Goal: Transaction & Acquisition: Purchase product/service

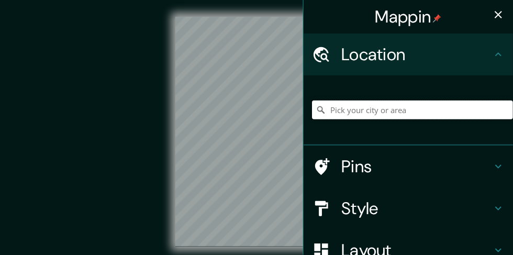
drag, startPoint x: 0, startPoint y: 0, endPoint x: 376, endPoint y: 108, distance: 391.8
click at [376, 108] on input "Pick your city or area" at bounding box center [412, 110] width 201 height 19
click at [362, 109] on input "Pick your city or area" at bounding box center [412, 110] width 201 height 19
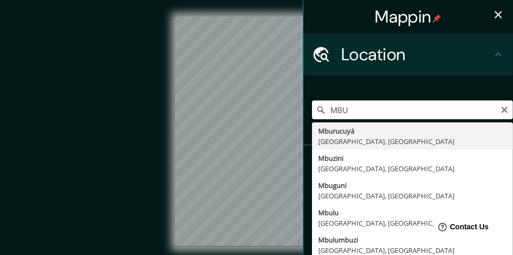
drag, startPoint x: 353, startPoint y: 106, endPoint x: 314, endPoint y: 108, distance: 38.8
click at [316, 108] on div "MBU Mburucuyá [GEOGRAPHIC_DATA], [GEOGRAPHIC_DATA] Mbuzini [GEOGRAPHIC_DATA], […" at bounding box center [412, 110] width 201 height 19
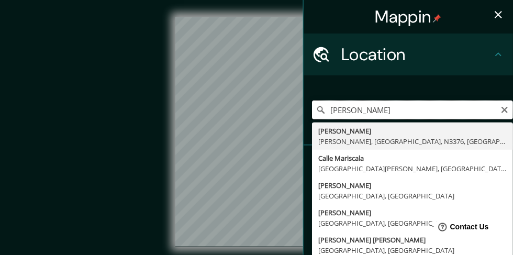
click at [258, 115] on div "Mappin Location [PERSON_NAME] [PERSON_NAME], [GEOGRAPHIC_DATA] [GEOGRAPHIC_DATA…" at bounding box center [256, 140] width 513 height 280
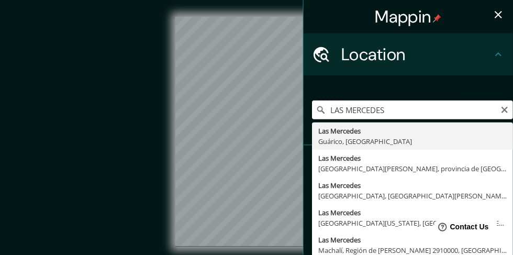
click at [290, 112] on div "Mappin Location [GEOGRAPHIC_DATA] [GEOGRAPHIC_DATA], [GEOGRAPHIC_DATA] [GEOGRAP…" at bounding box center [256, 140] width 513 height 280
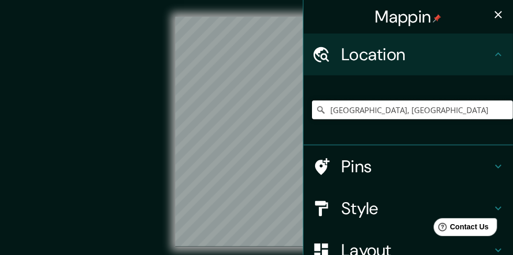
drag, startPoint x: 409, startPoint y: 113, endPoint x: 158, endPoint y: 116, distance: 250.8
click at [158, 116] on div "Mappin Location [GEOGRAPHIC_DATA], [GEOGRAPHIC_DATA] Pins Style Layout Border C…" at bounding box center [256, 140] width 513 height 280
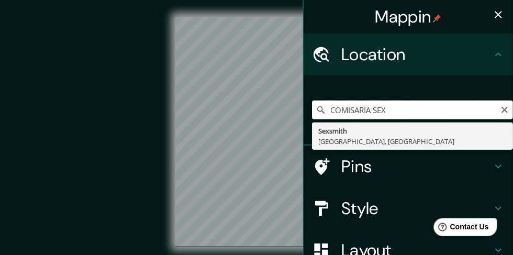
click at [409, 114] on input "COMISARIA SEX" at bounding box center [412, 110] width 201 height 19
click at [409, 113] on input "COMISARIA SEX" at bounding box center [412, 110] width 201 height 19
click at [281, 115] on div "Mappin Location COMISARIA SEX Sexsmith [GEOGRAPHIC_DATA], [GEOGRAPHIC_DATA] Pin…" at bounding box center [256, 140] width 513 height 280
paste input "P94W+XXJ, Av. [PERSON_NAME], [PERSON_NAME] 001229"
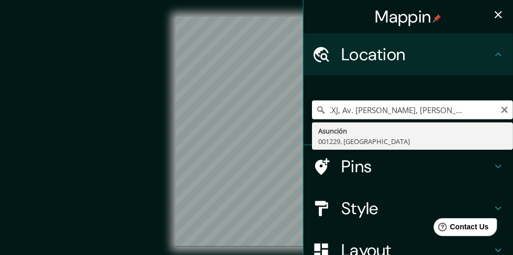
type input "[PERSON_NAME], 001229, [GEOGRAPHIC_DATA]"
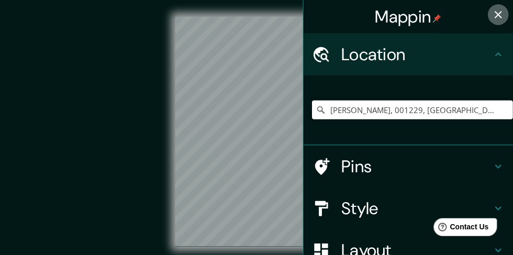
click at [497, 15] on icon "button" at bounding box center [498, 14] width 13 height 13
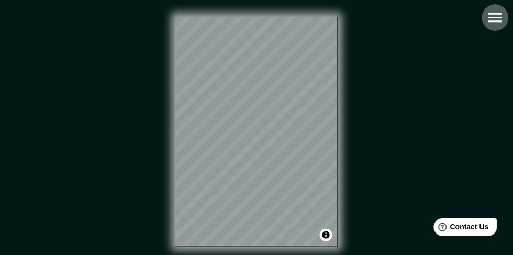
click at [490, 24] on icon "button" at bounding box center [495, 17] width 18 height 18
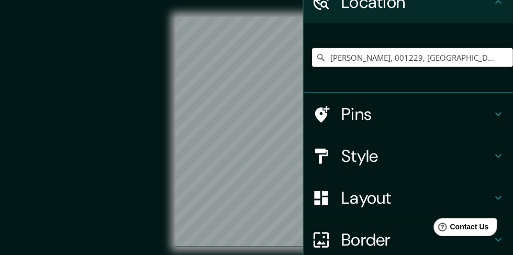
scroll to position [144, 0]
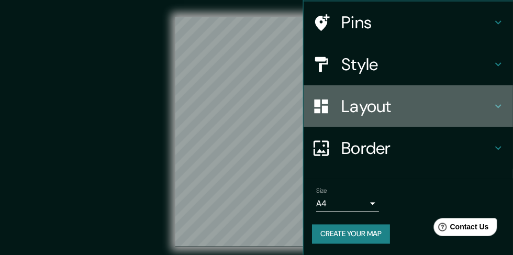
click at [398, 109] on h4 "Layout" at bounding box center [416, 106] width 151 height 21
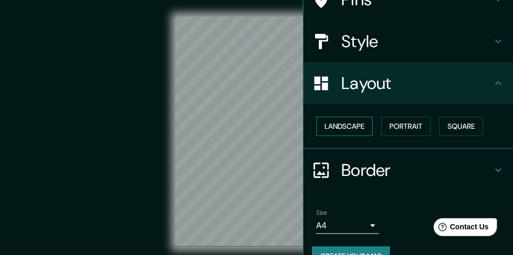
scroll to position [94, 0]
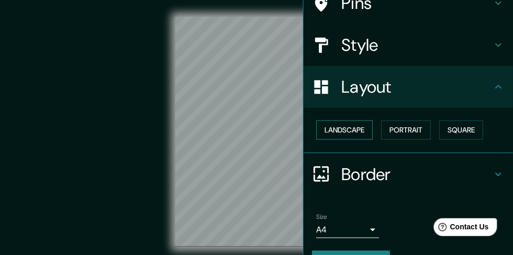
click at [363, 130] on button "Landscape" at bounding box center [344, 129] width 57 height 19
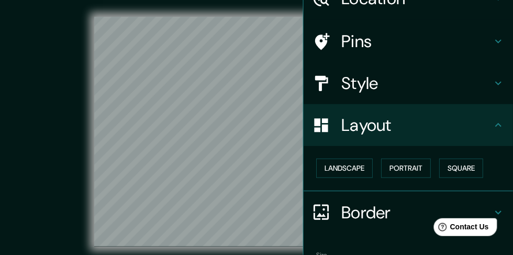
scroll to position [0, 0]
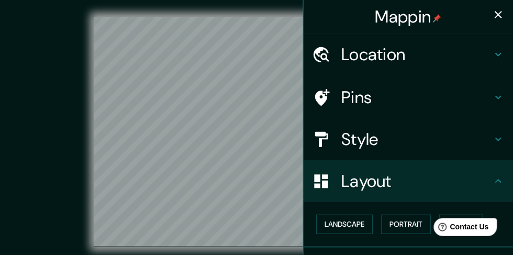
click at [498, 16] on icon "button" at bounding box center [498, 14] width 13 height 13
